Goal: Transaction & Acquisition: Book appointment/travel/reservation

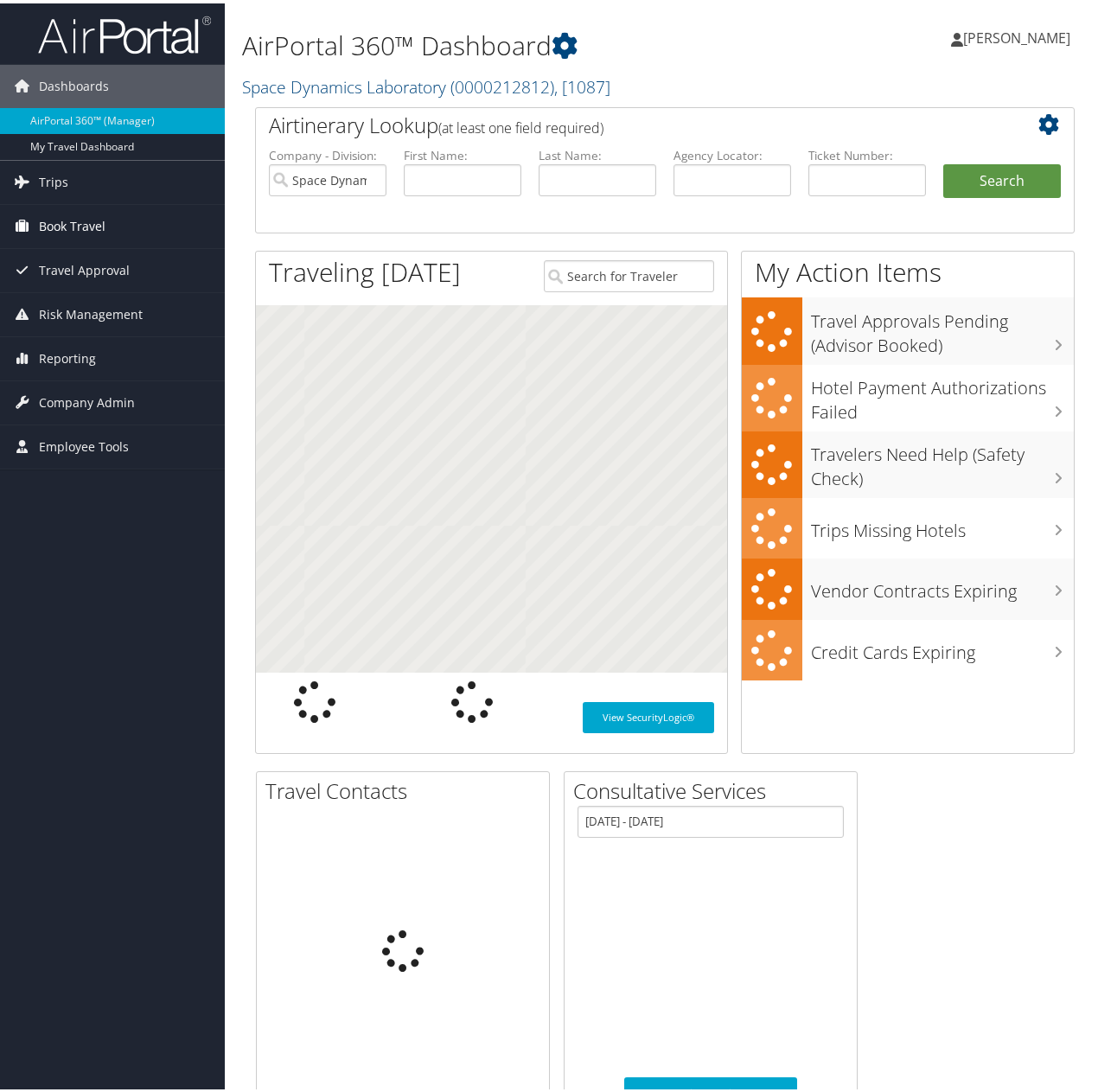
click at [74, 216] on span "Book Travel" at bounding box center [72, 222] width 67 height 43
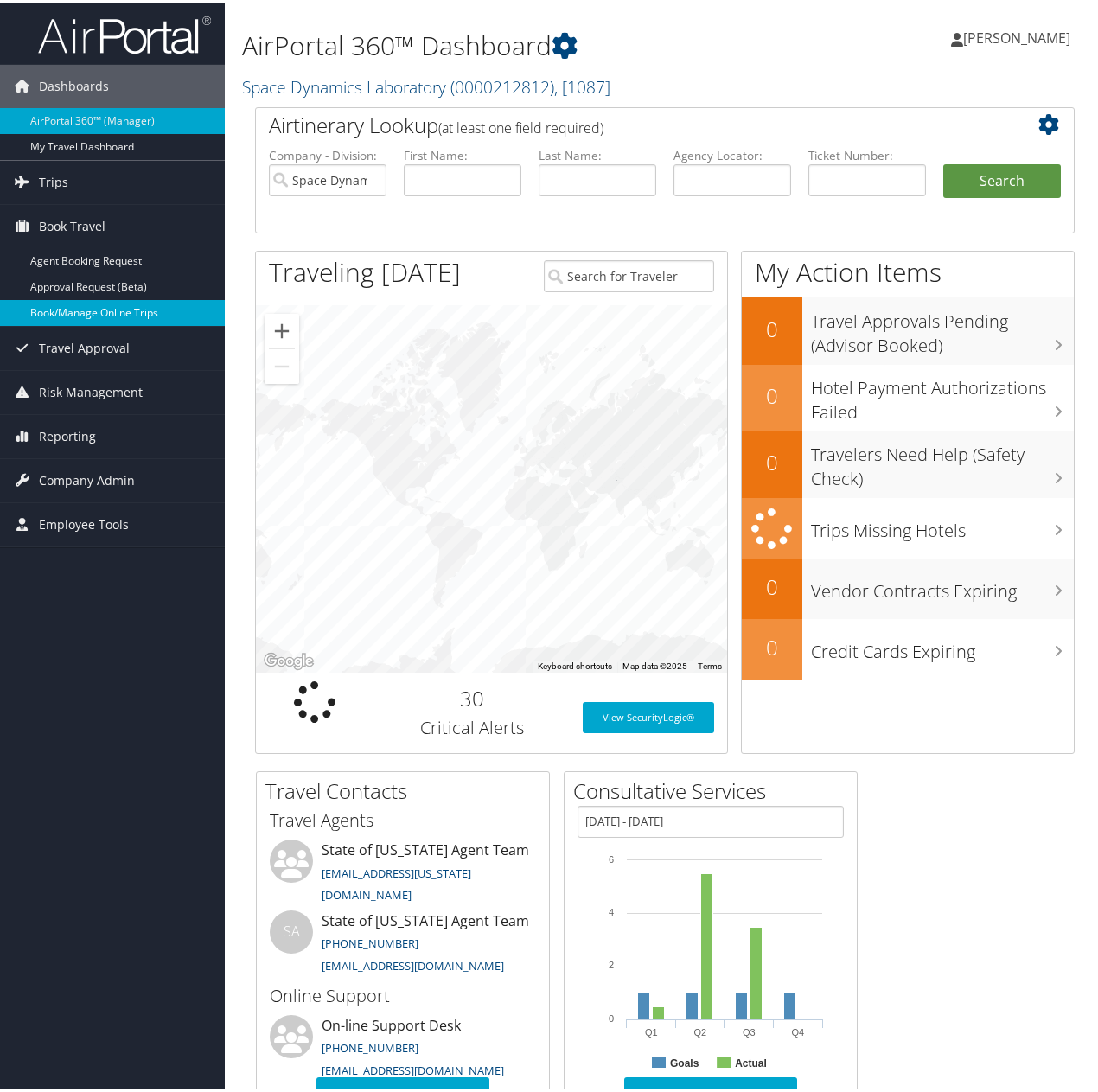
click at [53, 304] on link "Book/Manage Online Trips" at bounding box center [112, 309] width 224 height 26
